Goal: Find specific page/section: Find specific page/section

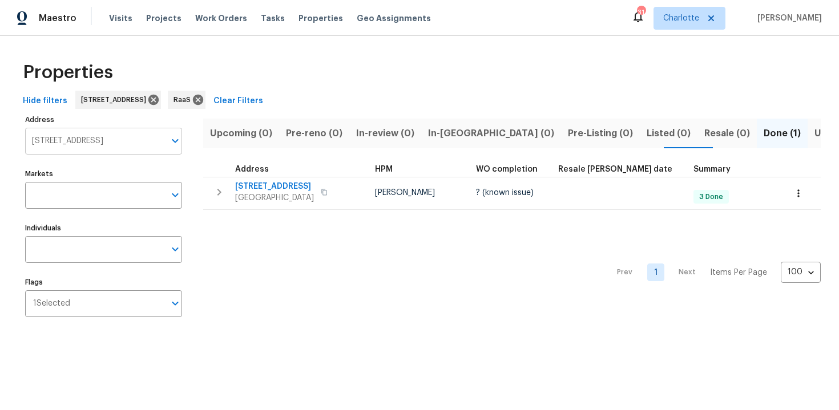
click at [122, 142] on input "[STREET_ADDRESS]" at bounding box center [95, 141] width 140 height 27
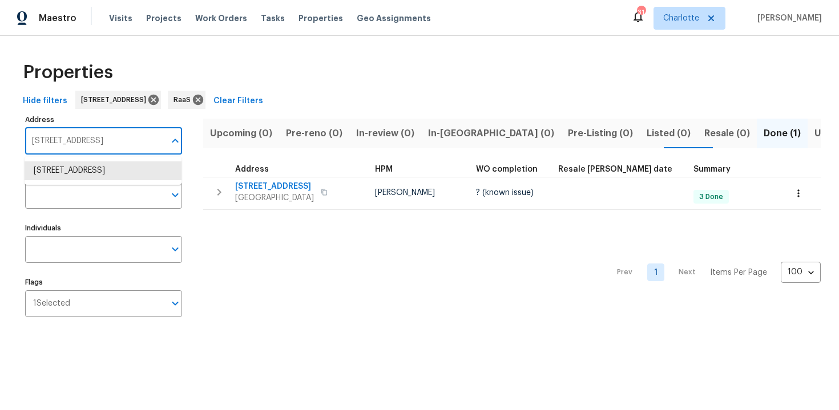
paste input "[STREET_ADDRESS]"
type input "[STREET_ADDRESS]"
click at [122, 164] on li "5908 Laconia Rd Orlando FL 32808" at bounding box center [103, 171] width 157 height 19
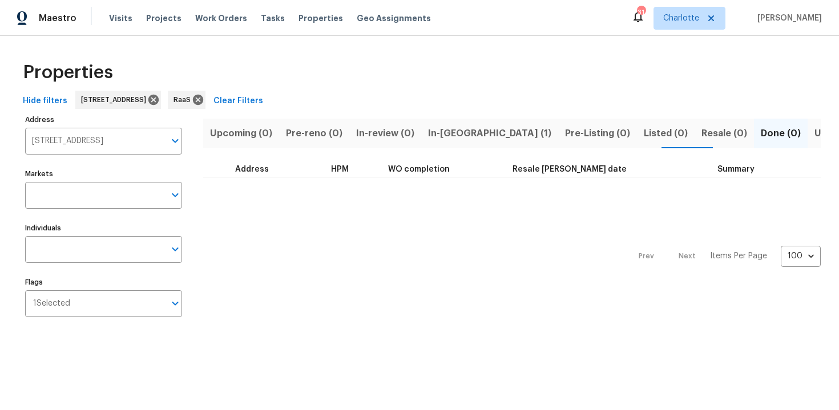
click at [438, 128] on span "In-reno (1)" at bounding box center [489, 134] width 123 height 16
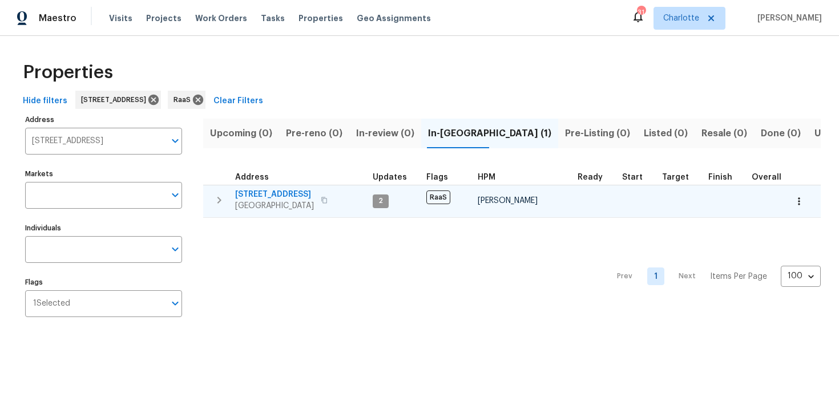
click at [337, 195] on div "5908 Laconia Rd Orlando, FL 32808" at bounding box center [299, 200] width 128 height 23
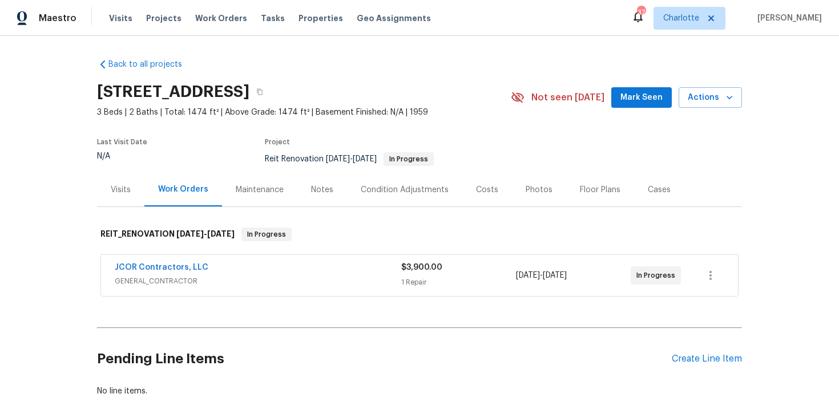
click at [332, 267] on div "JCOR Contractors, LLC" at bounding box center [258, 269] width 287 height 14
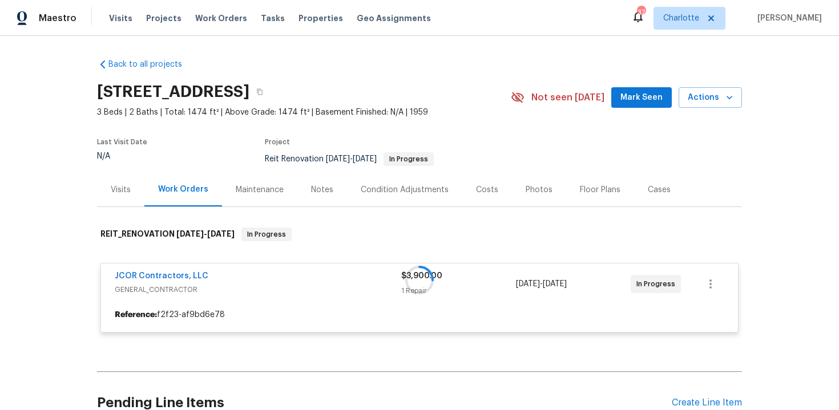
click at [332, 267] on div at bounding box center [419, 280] width 645 height 128
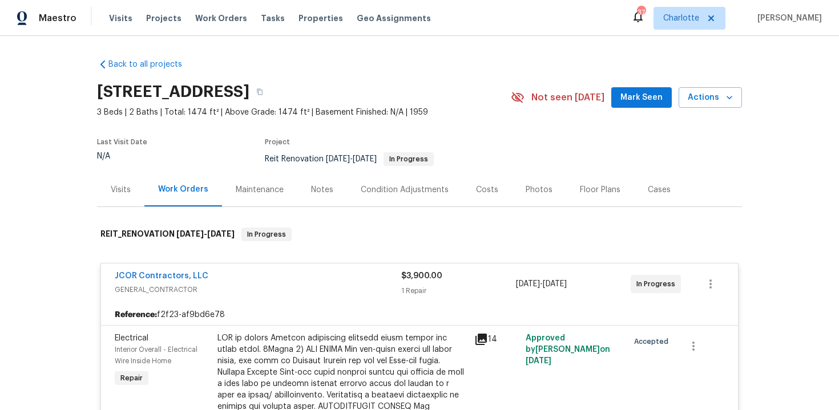
click at [332, 267] on div "JCOR Contractors, LLC GENERAL_CONTRACTOR $3,900.00 1 Repair [DATE] - [DATE] In …" at bounding box center [419, 284] width 637 height 41
click at [342, 271] on div "JCOR Contractors, LLC" at bounding box center [258, 278] width 287 height 14
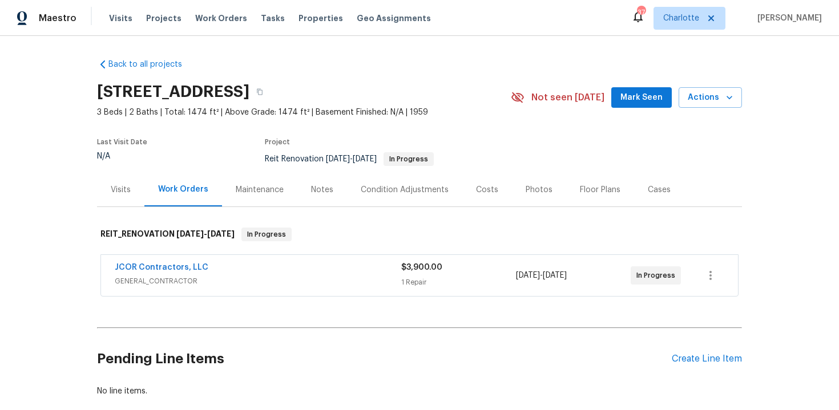
click at [467, 193] on div "Costs" at bounding box center [487, 190] width 50 height 34
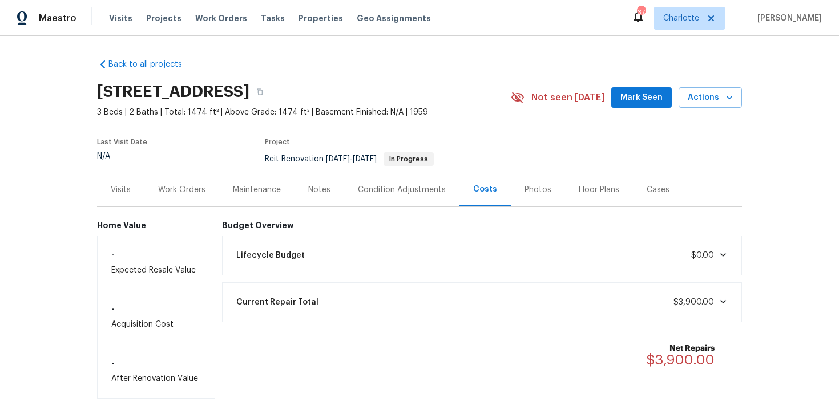
click at [183, 195] on div "Work Orders" at bounding box center [181, 189] width 47 height 11
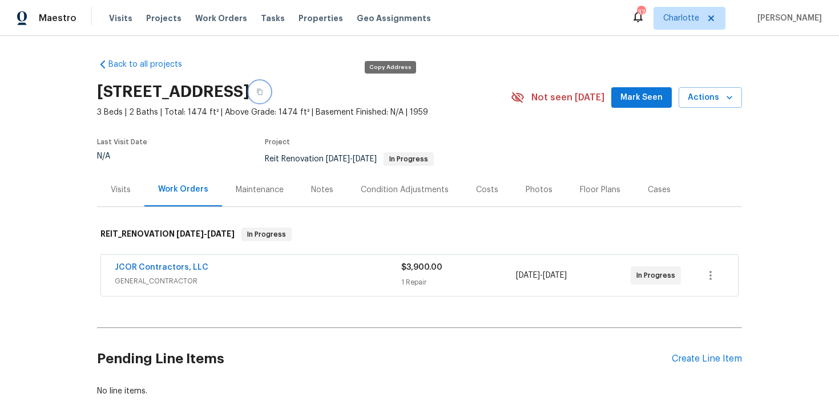
click at [263, 94] on icon "button" at bounding box center [259, 91] width 7 height 7
